Goal: Check status: Check status

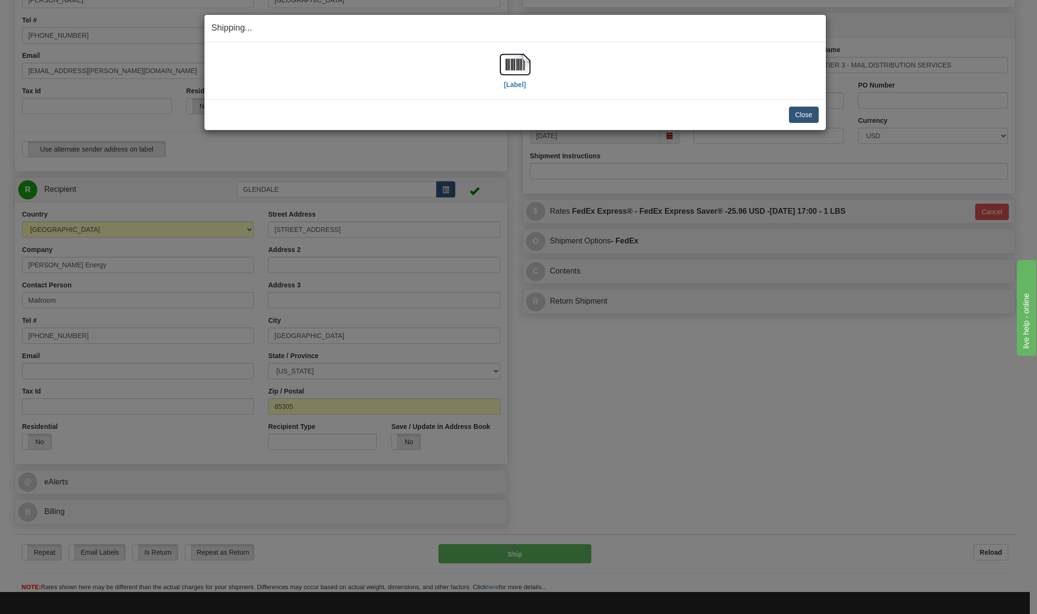
scroll to position [191, 0]
click at [808, 111] on button "Close" at bounding box center [804, 115] width 30 height 16
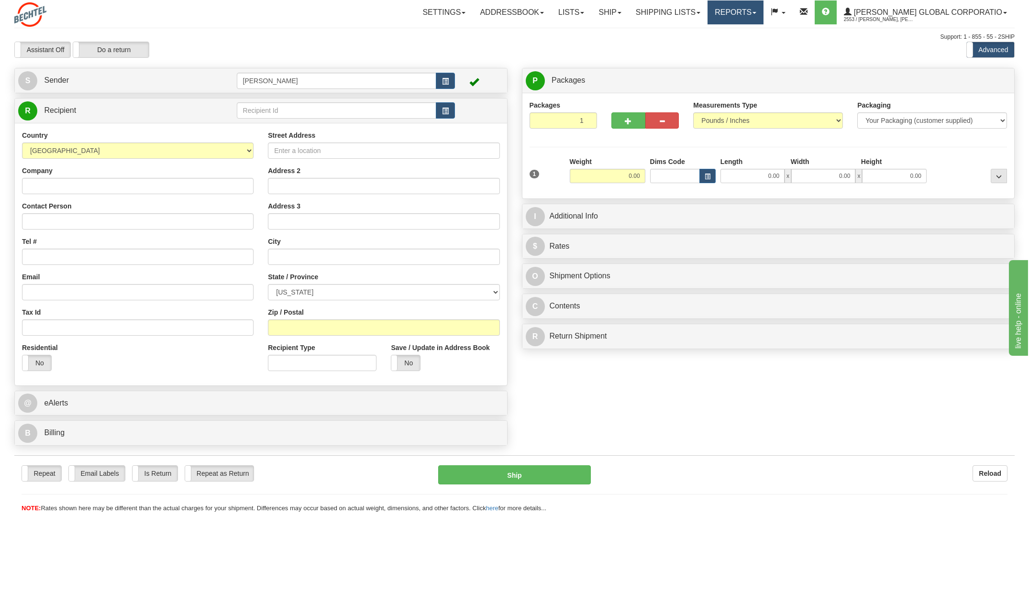
click at [764, 13] on link "Reports" at bounding box center [736, 12] width 56 height 24
drag, startPoint x: 649, startPoint y: 30, endPoint x: 654, endPoint y: 30, distance: 5.3
click at [653, 31] on div "Toggle navigation Settings Shipping Preferences Fields Preferences New" at bounding box center [514, 307] width 1029 height 614
click at [708, 14] on link "Shipping lists" at bounding box center [668, 12] width 79 height 24
click at [673, 46] on span "Search Shipment History" at bounding box center [661, 46] width 74 height 8
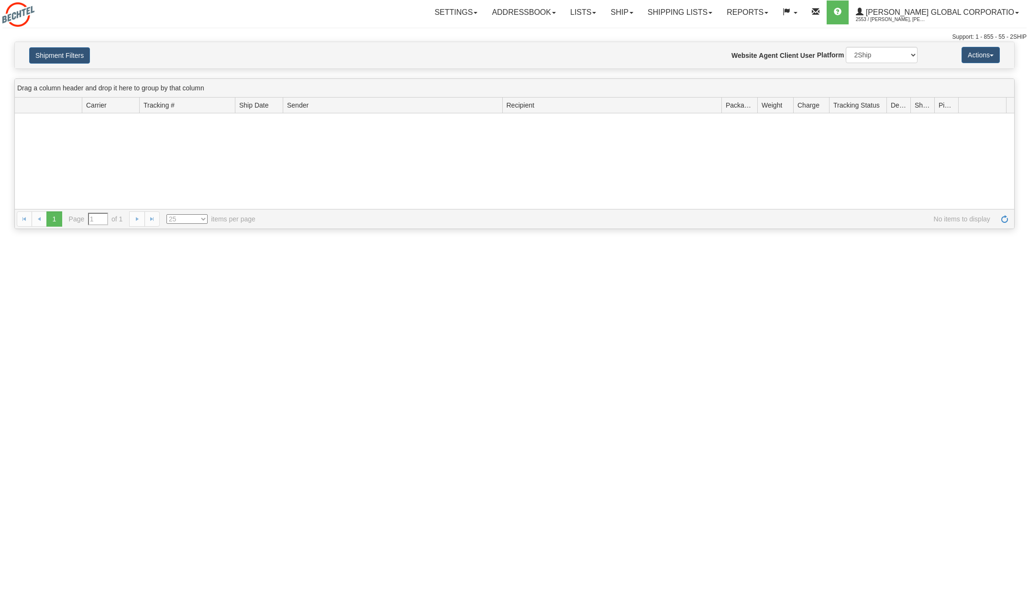
type input "From [DATE] To [DATE]"
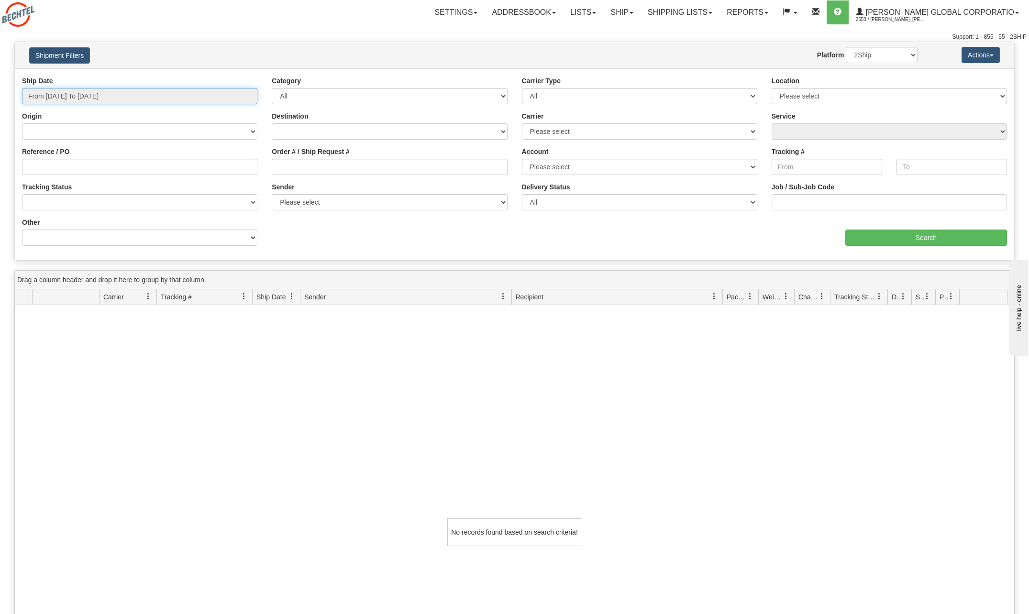
type input "[DATE]"
click at [244, 96] on input "From [DATE] To [DATE]" at bounding box center [139, 96] width 235 height 16
type input "[DATE]"
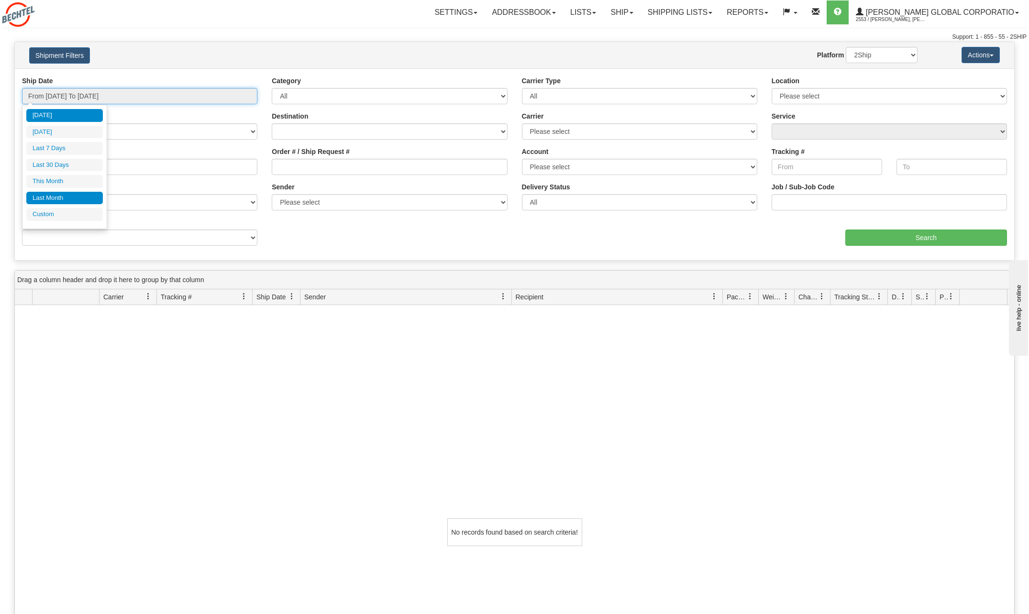
type input "[DATE]"
click at [63, 213] on li "Custom" at bounding box center [64, 214] width 77 height 13
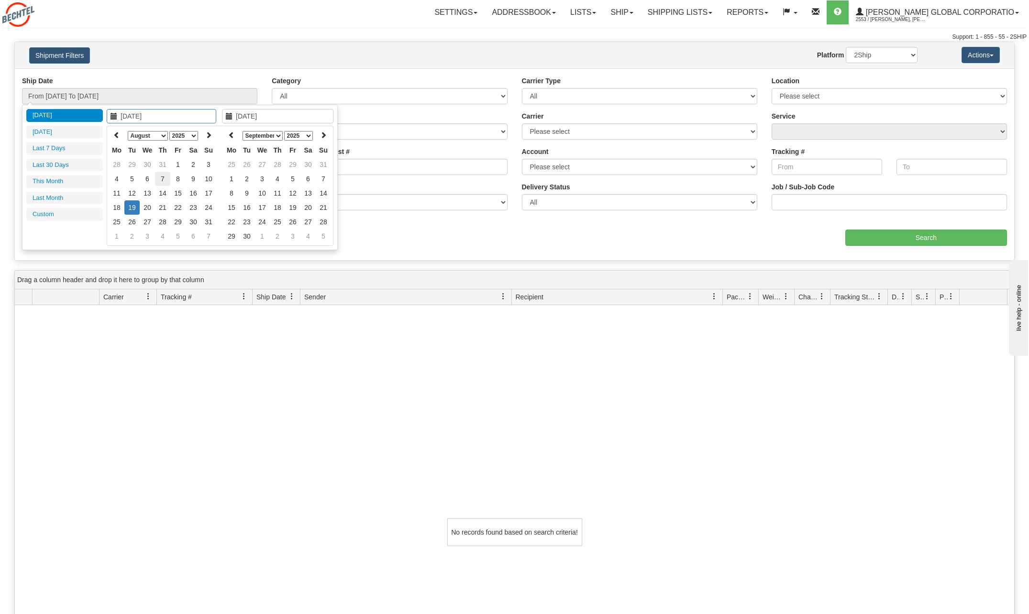
type input "[DATE]"
click at [116, 132] on icon at bounding box center [116, 135] width 7 height 7
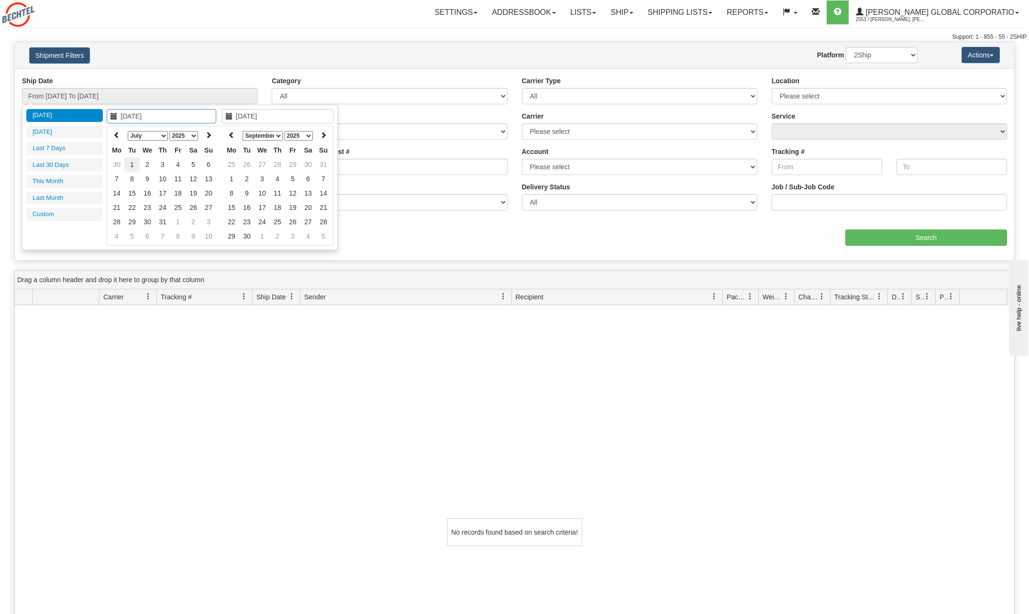
type input "[DATE]"
click at [135, 162] on td "1" at bounding box center [131, 164] width 15 height 14
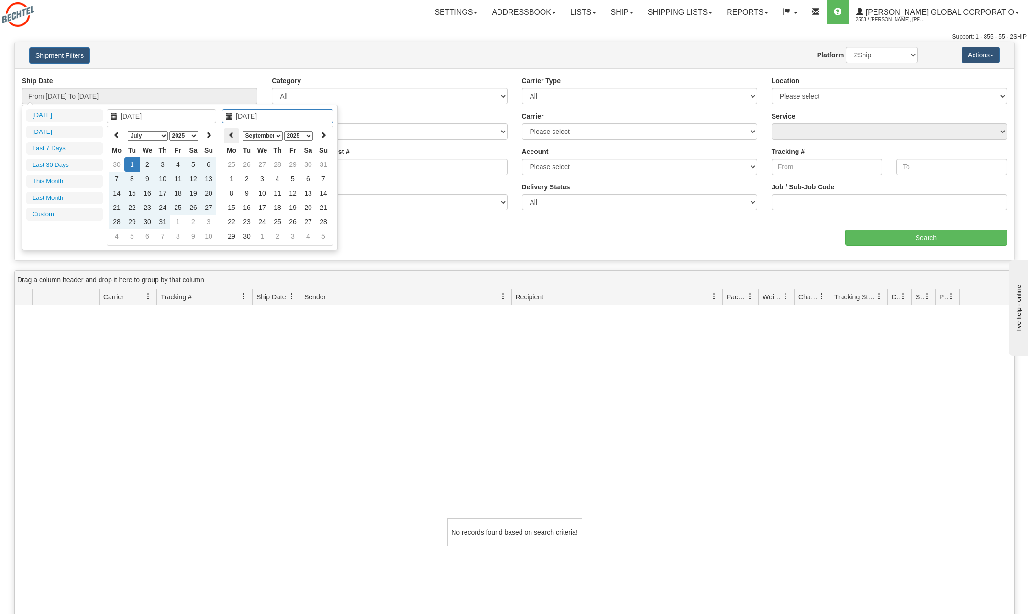
click at [234, 134] on icon at bounding box center [231, 135] width 7 height 7
type input "08/16/2025"
click at [310, 193] on td "16" at bounding box center [308, 193] width 15 height 14
type input "From 07/01/2025 To 08/16/2025"
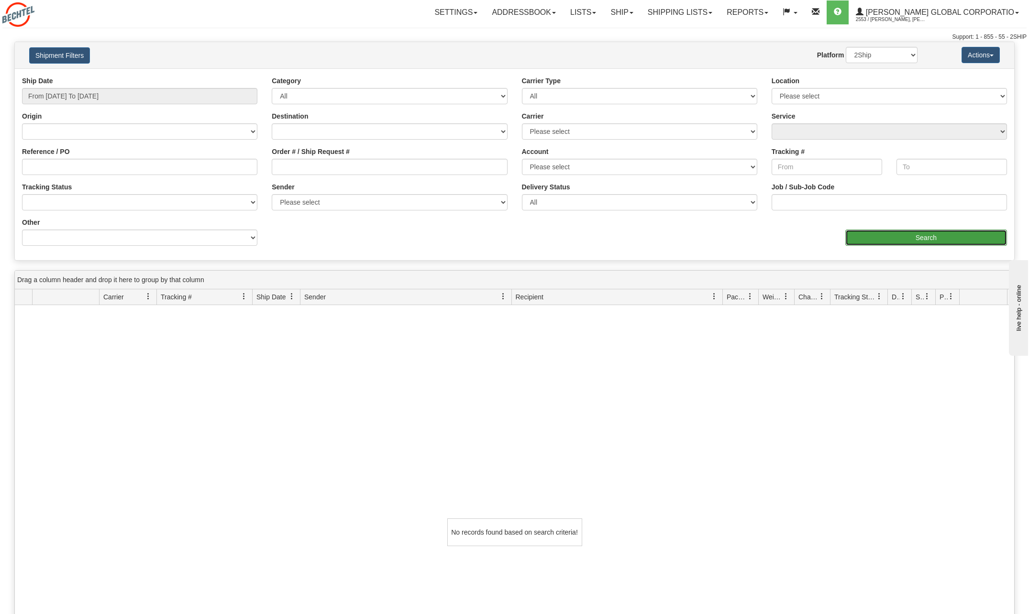
click at [928, 238] on input "Search" at bounding box center [927, 238] width 162 height 16
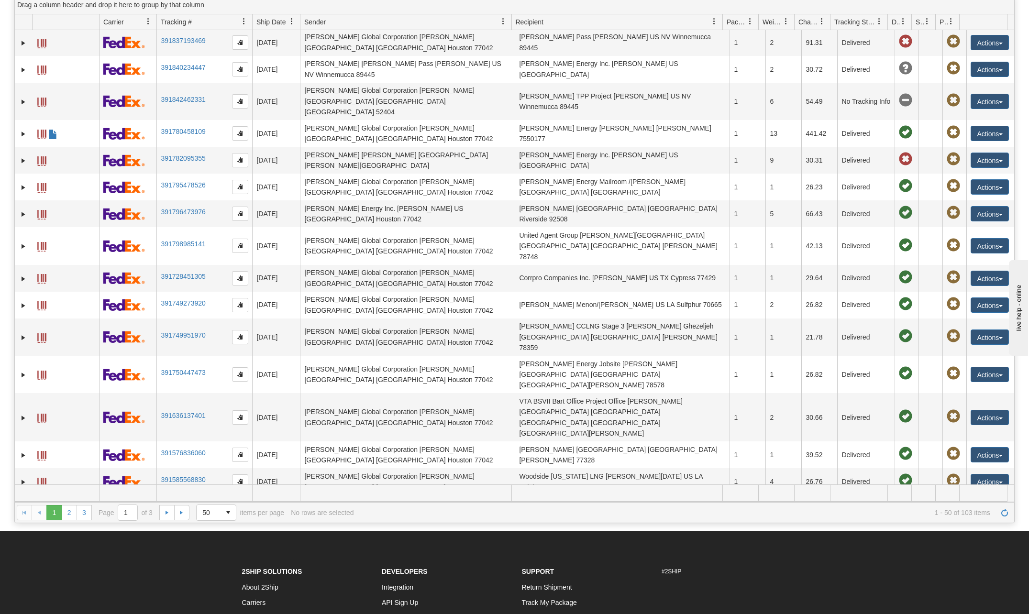
scroll to position [96, 0]
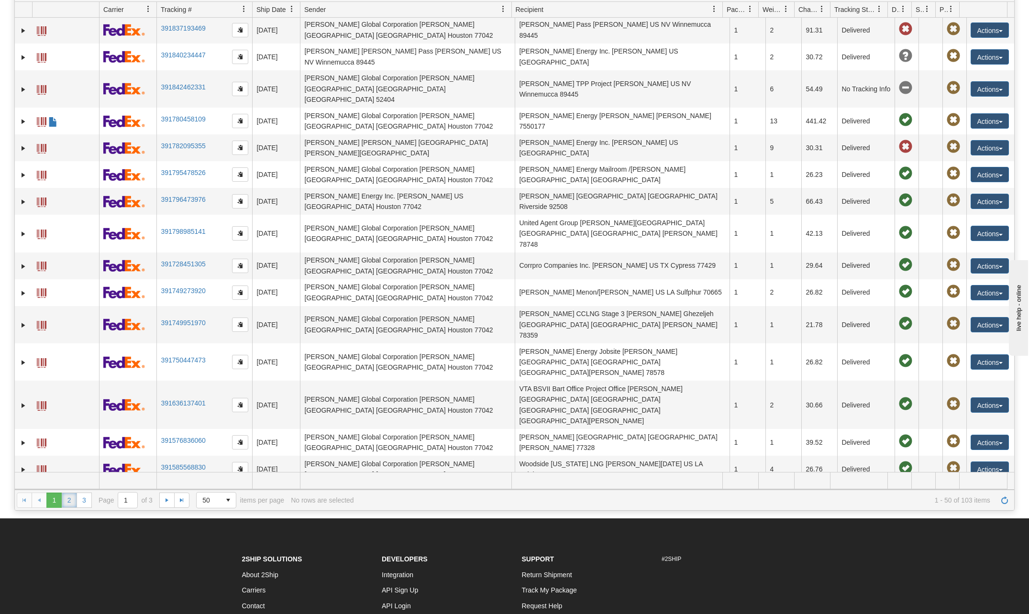
click at [66, 498] on link "2" at bounding box center [69, 500] width 15 height 15
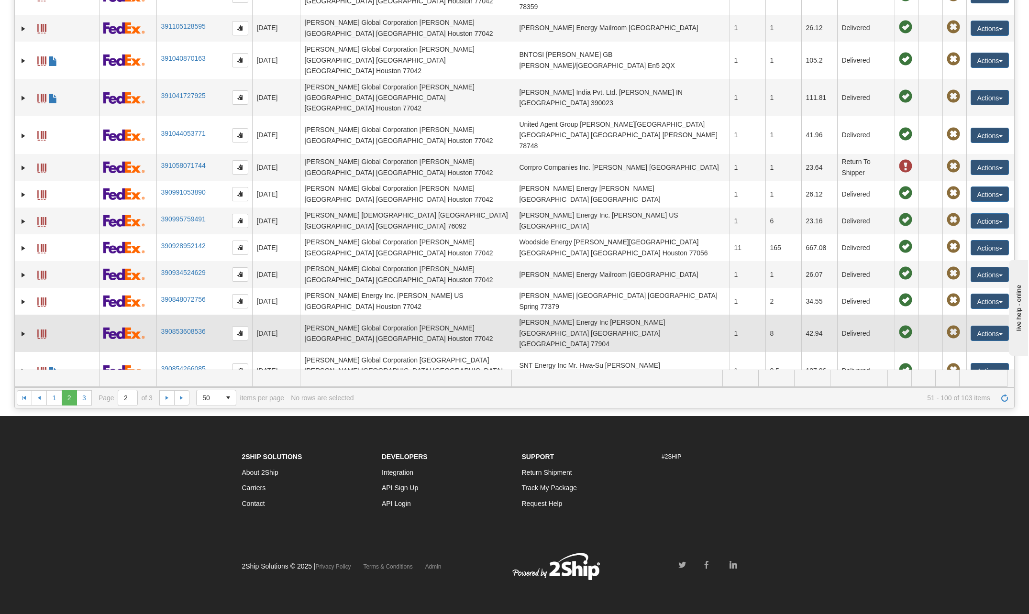
scroll to position [721, 0]
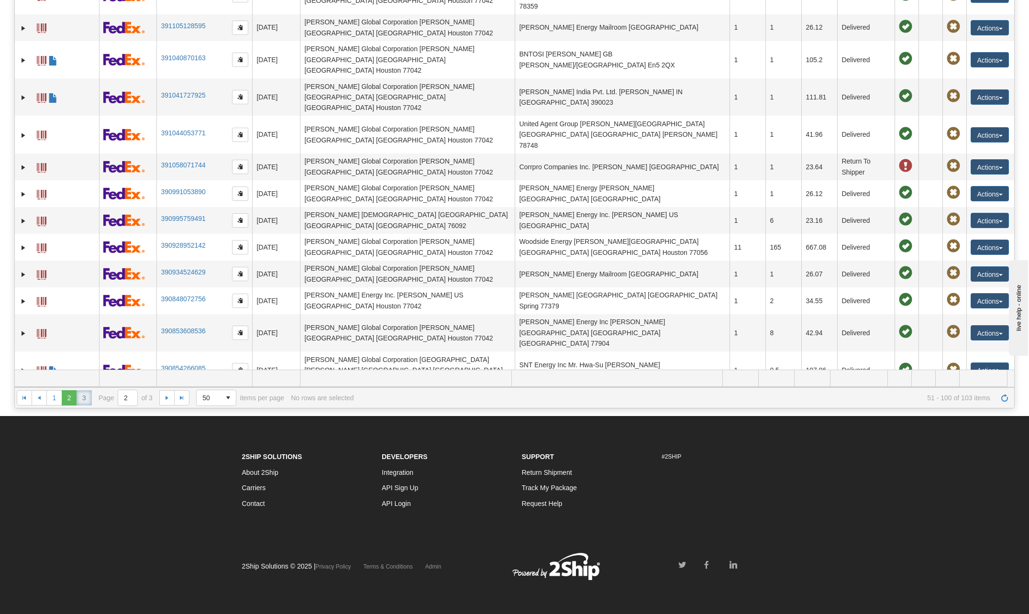
click at [81, 401] on link "3" at bounding box center [84, 397] width 15 height 15
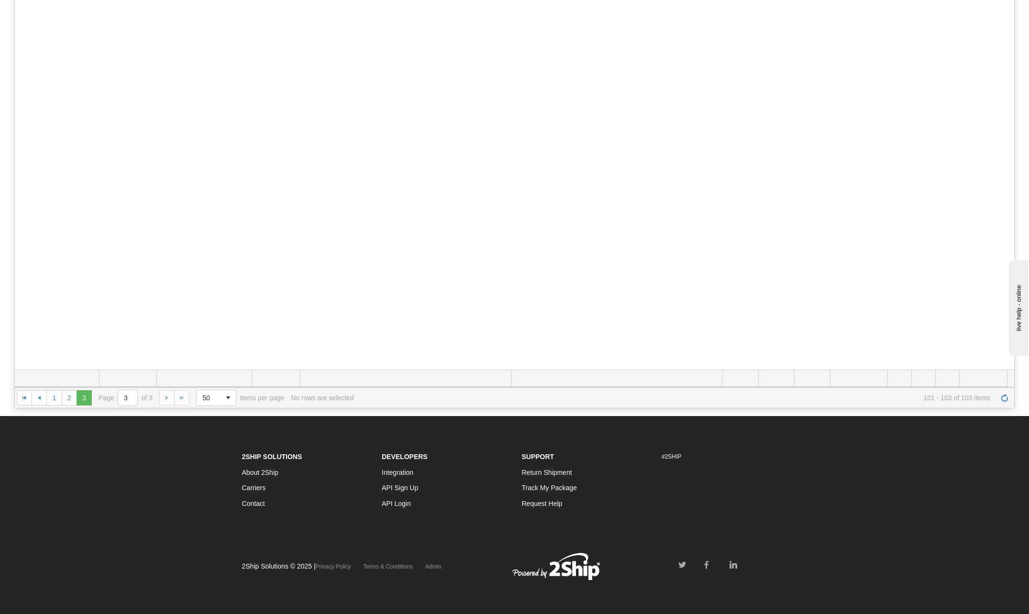
scroll to position [0, 0]
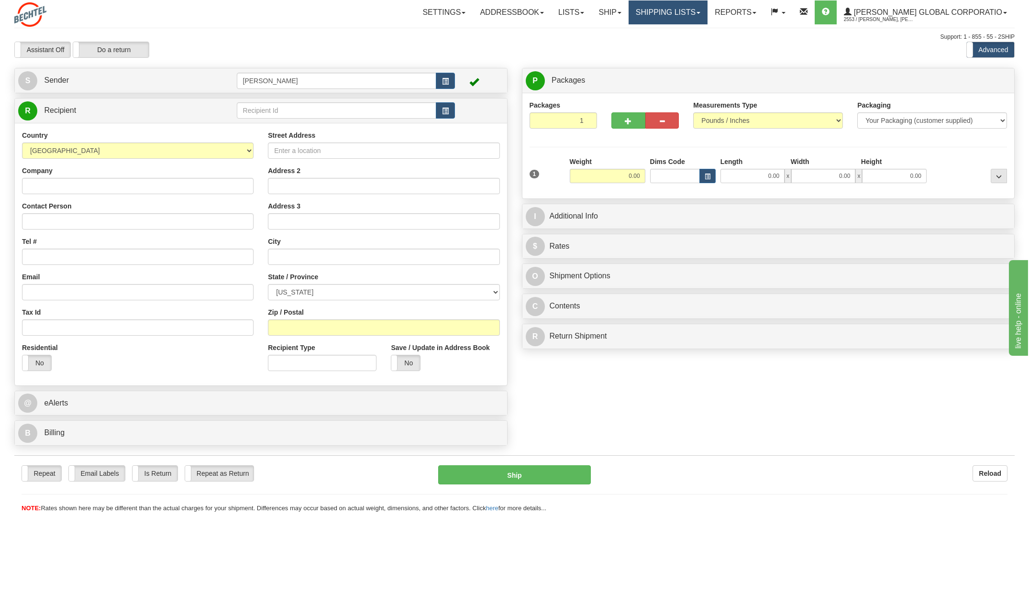
click at [708, 11] on link "Shipping lists" at bounding box center [668, 12] width 79 height 24
click at [673, 45] on span "Search Shipment History" at bounding box center [661, 46] width 74 height 8
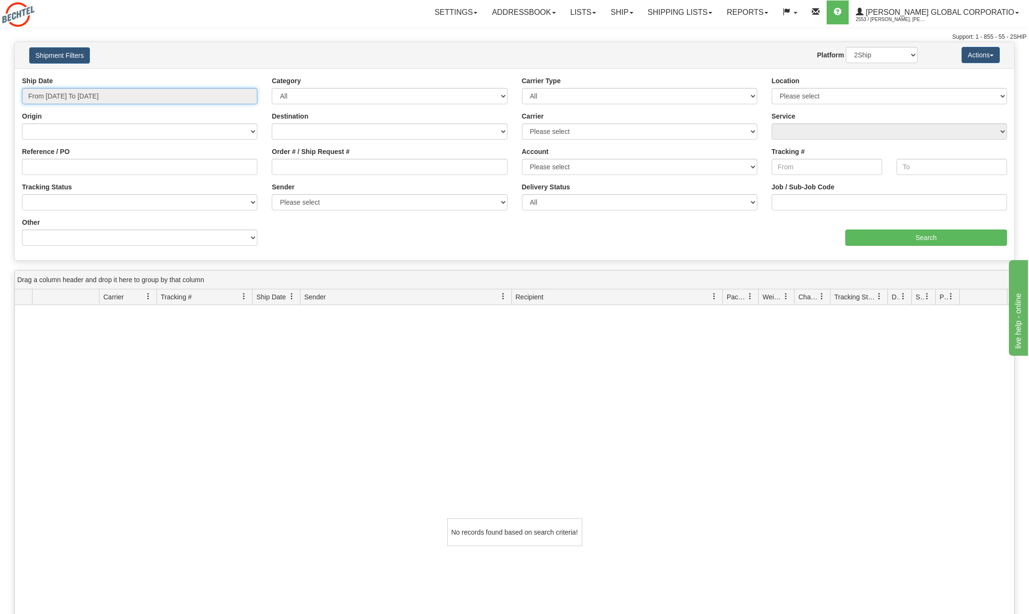
type input "[DATE]"
click at [176, 96] on input "From [DATE] To [DATE]" at bounding box center [139, 96] width 235 height 16
type input "[DATE]"
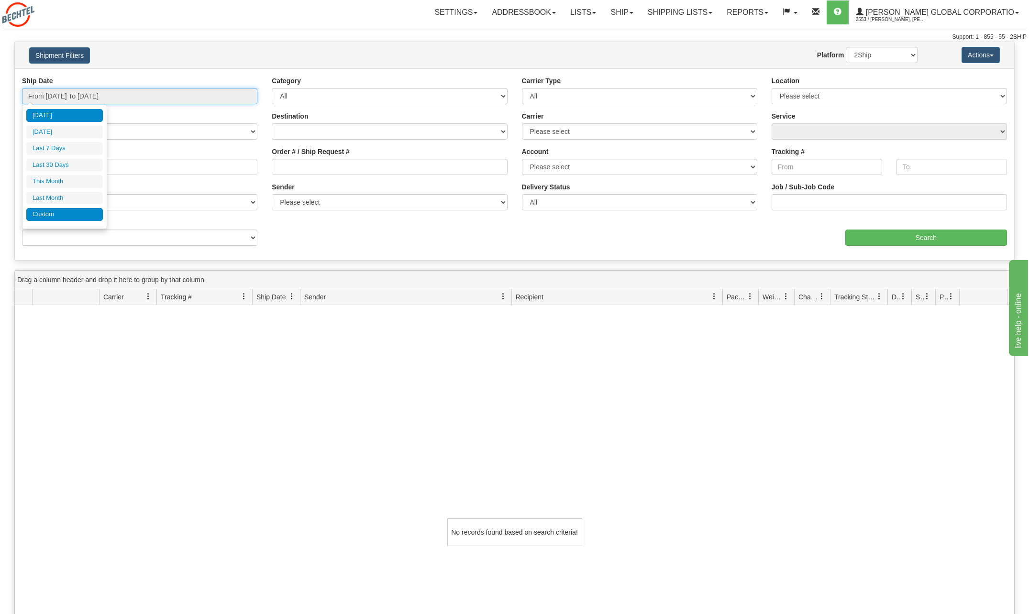
type input "[DATE]"
click at [53, 214] on li "Custom" at bounding box center [64, 214] width 77 height 13
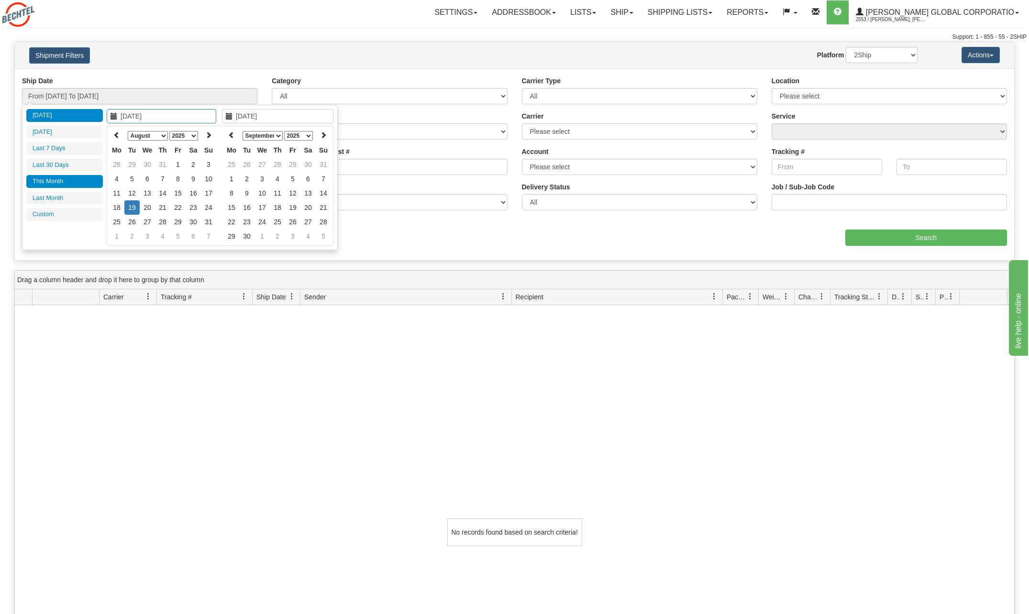
type input "[DATE]"
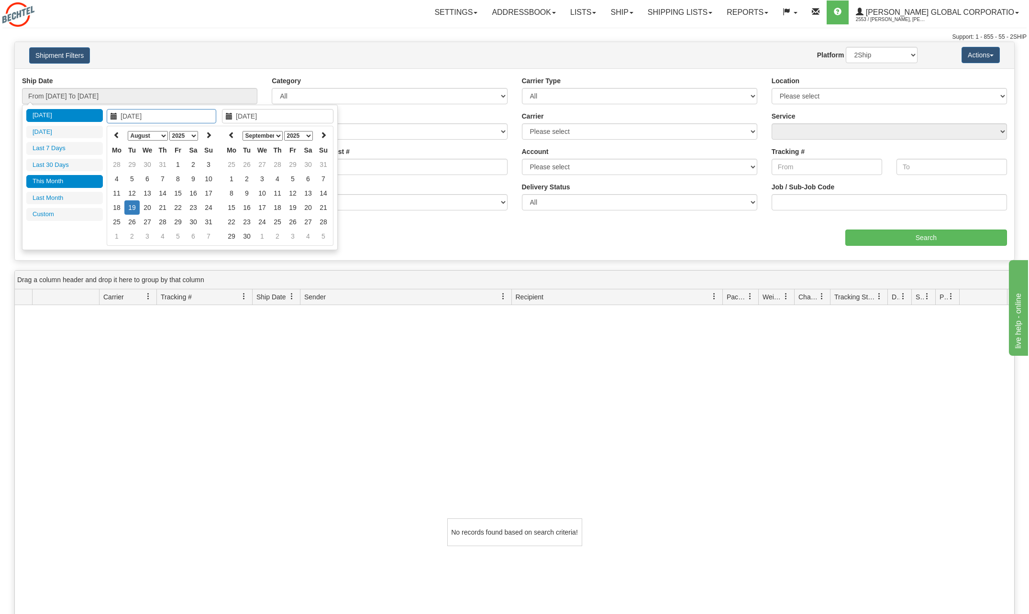
type input "[DATE]"
click at [177, 165] on td "1" at bounding box center [177, 164] width 15 height 14
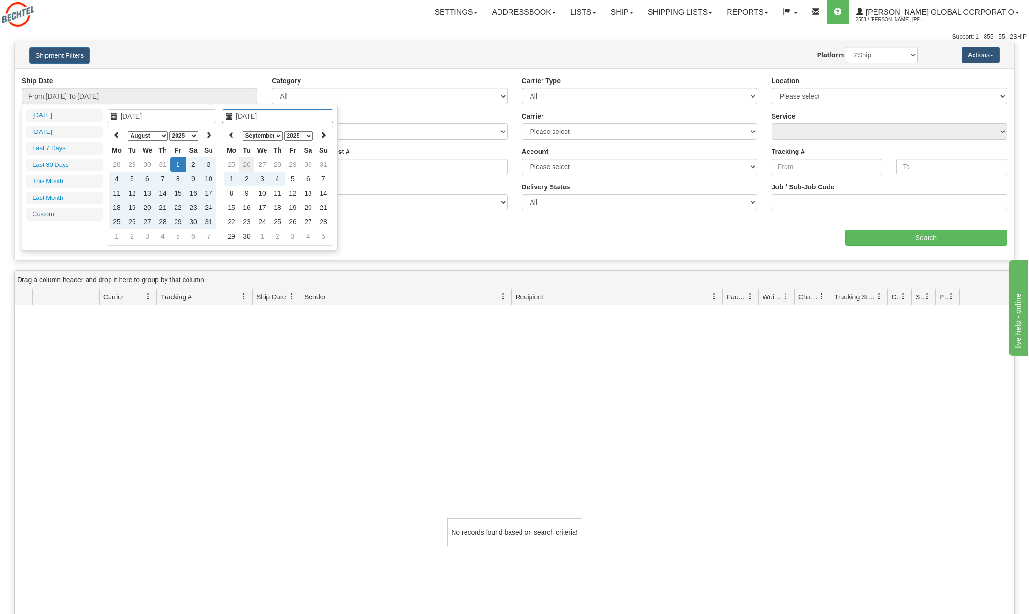
type input "[DATE]"
click at [250, 116] on input "[DATE]" at bounding box center [278, 116] width 112 height 14
click at [115, 205] on td "18" at bounding box center [116, 208] width 15 height 14
type input "From [DATE] To [DATE]"
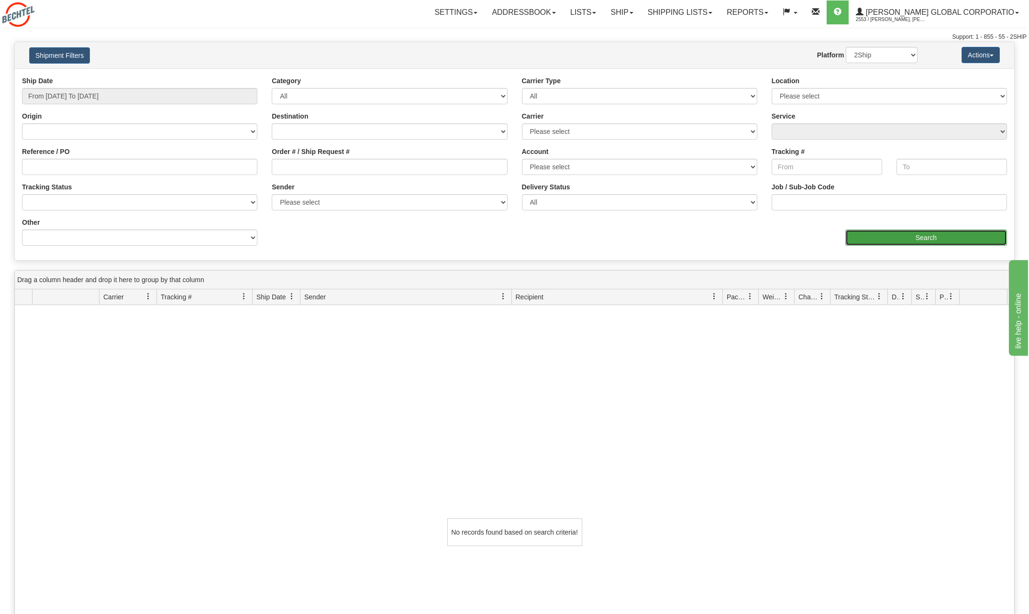
click at [922, 235] on input "Search" at bounding box center [927, 238] width 162 height 16
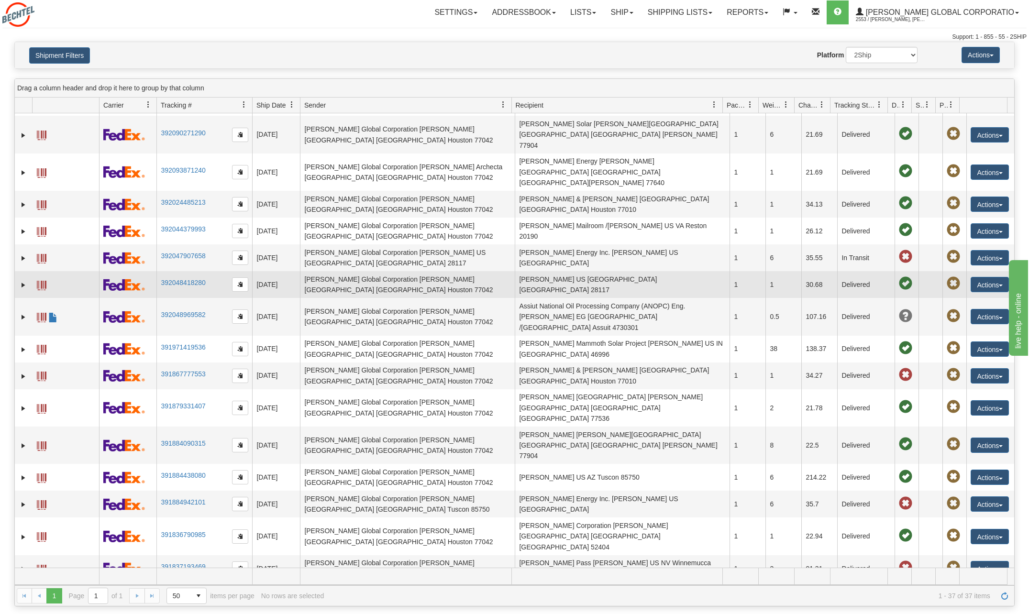
scroll to position [287, 0]
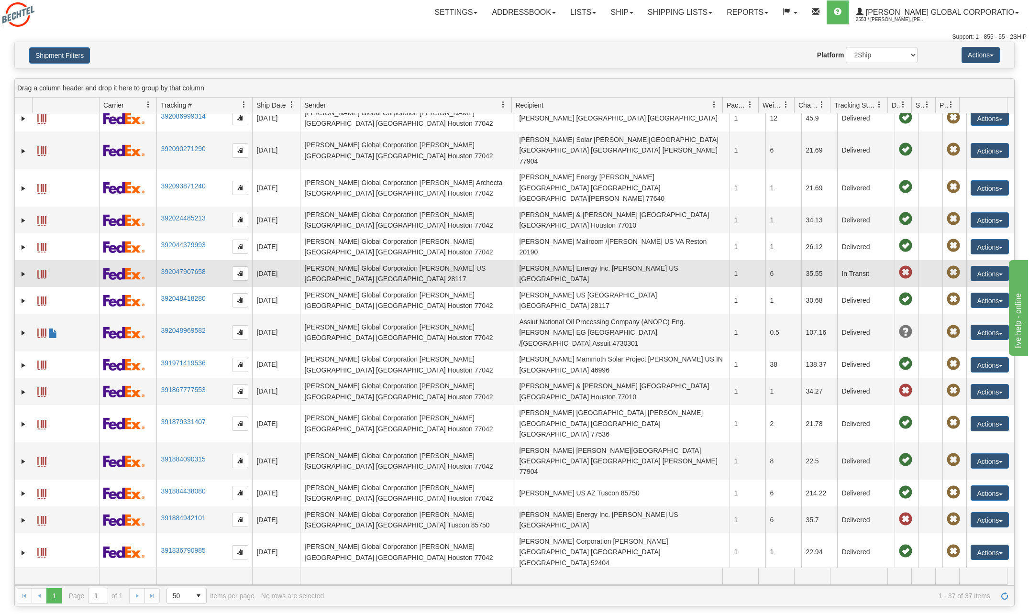
click at [899, 266] on span at bounding box center [905, 272] width 13 height 13
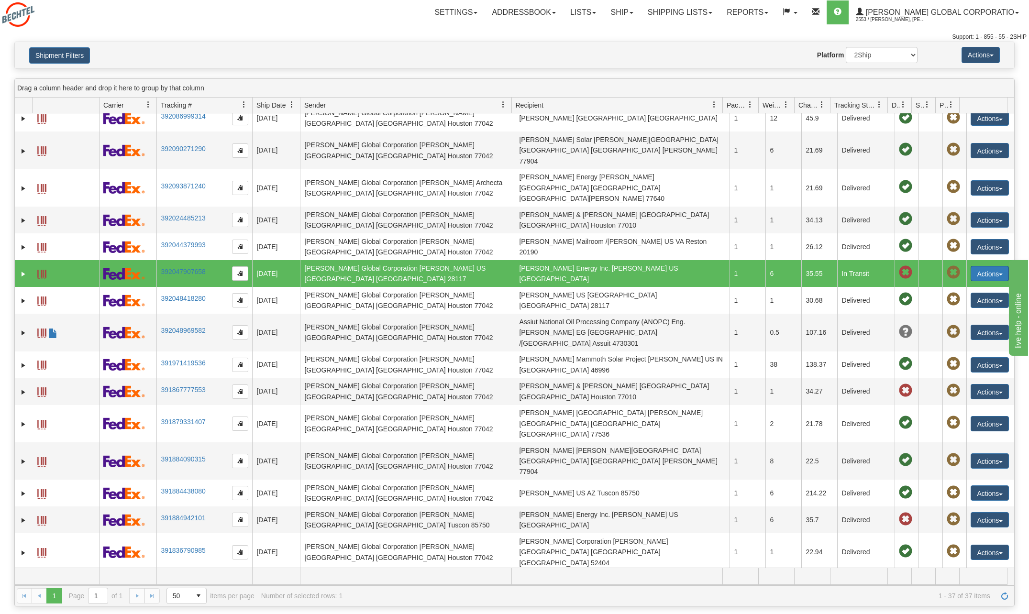
click at [997, 266] on button "Actions" at bounding box center [990, 273] width 38 height 15
click at [954, 310] on link "Track" at bounding box center [970, 316] width 77 height 12
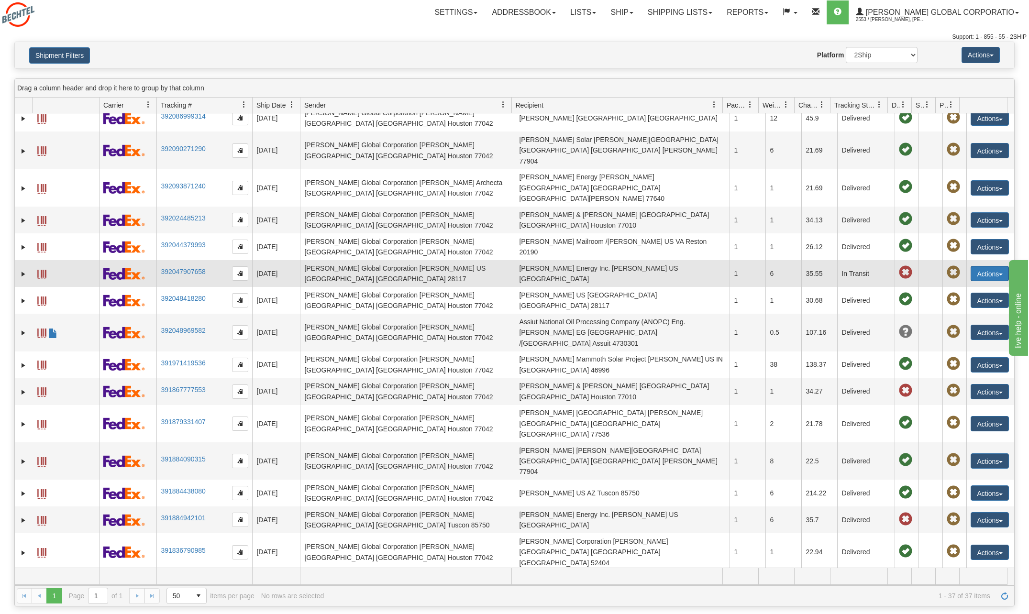
click at [996, 266] on button "Actions" at bounding box center [990, 273] width 38 height 15
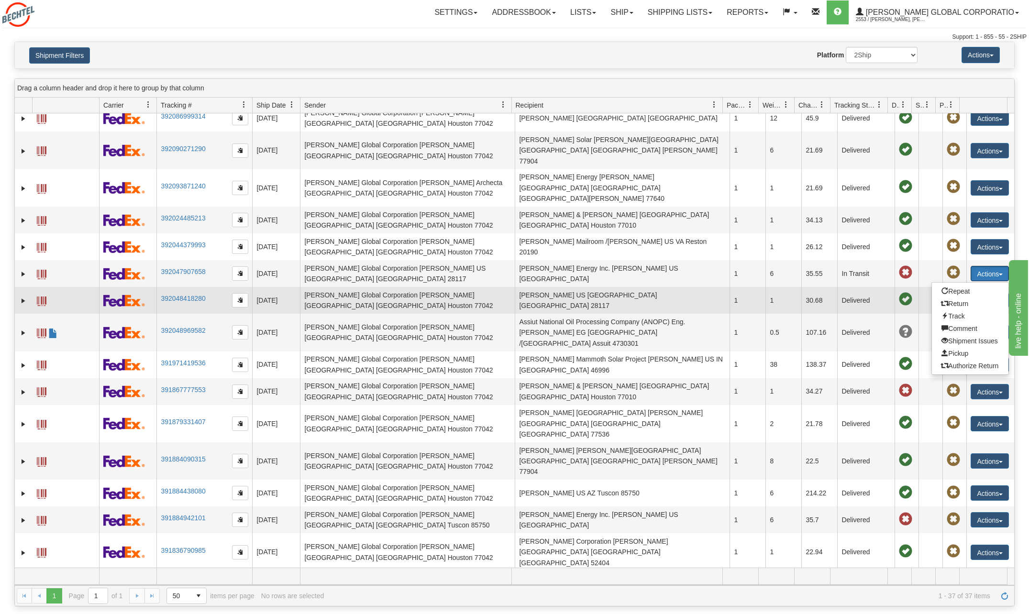
click at [213, 287] on td "392048418280" at bounding box center [204, 300] width 96 height 27
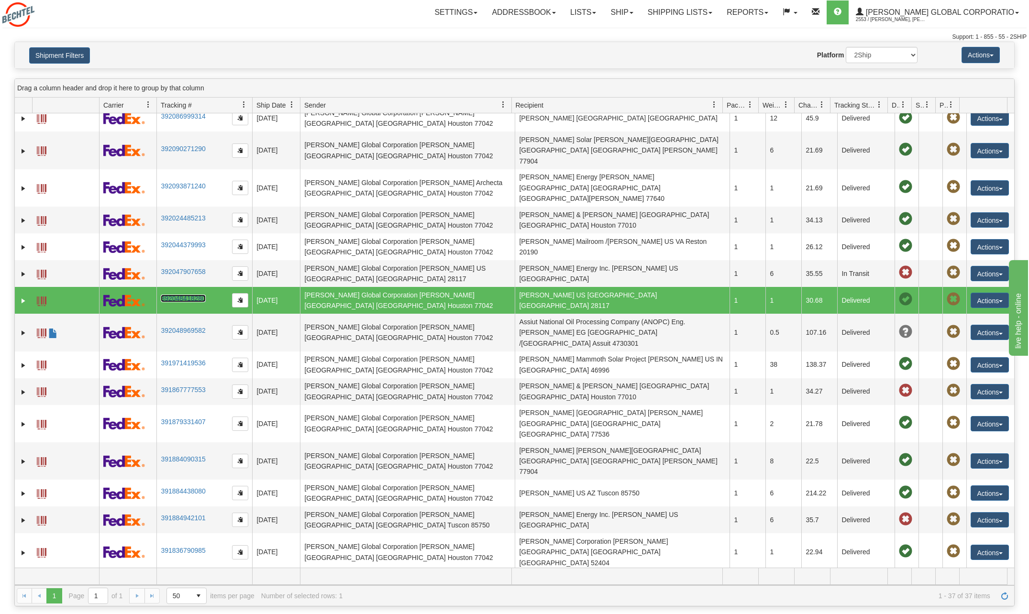
click at [178, 295] on link "392048418280" at bounding box center [183, 299] width 45 height 8
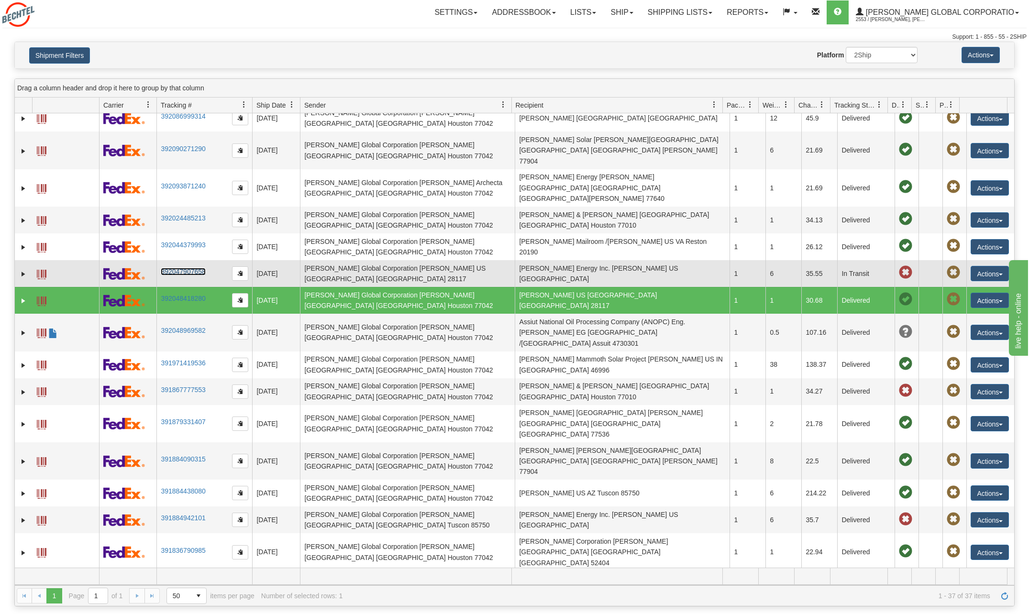
click at [196, 268] on link "392047907658" at bounding box center [183, 272] width 45 height 8
